Goal: Information Seeking & Learning: Check status

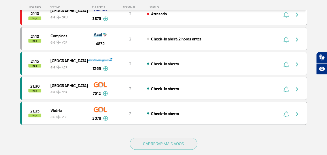
scroll to position [466, 0]
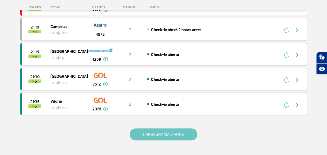
click at [167, 128] on button "CARREGAR MAIS VOOS" at bounding box center [164, 134] width 68 height 12
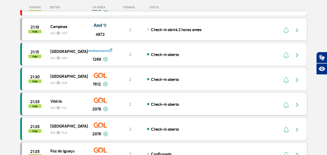
scroll to position [492, 0]
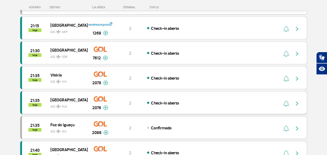
click at [297, 100] on img "button" at bounding box center [297, 103] width 6 height 6
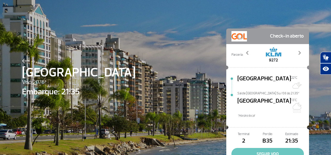
scroll to position [26, 0]
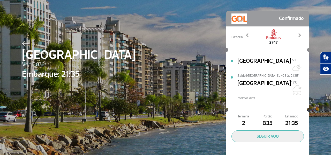
scroll to position [26, 0]
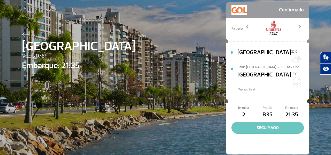
click at [265, 122] on button "SEGUIR VOO" at bounding box center [268, 128] width 72 height 12
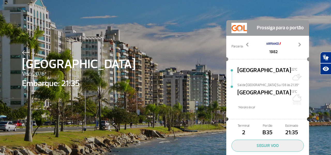
scroll to position [0, 0]
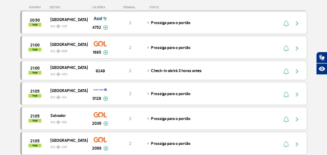
scroll to position [310, 0]
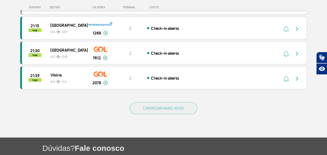
scroll to position [466, 0]
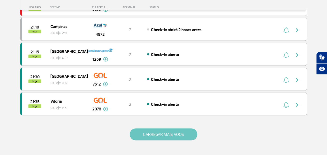
click at [172, 128] on button "CARREGAR MAIS VOOS" at bounding box center [164, 134] width 68 height 12
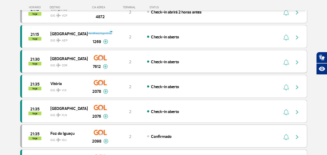
scroll to position [492, 0]
